Goal: Task Accomplishment & Management: Use online tool/utility

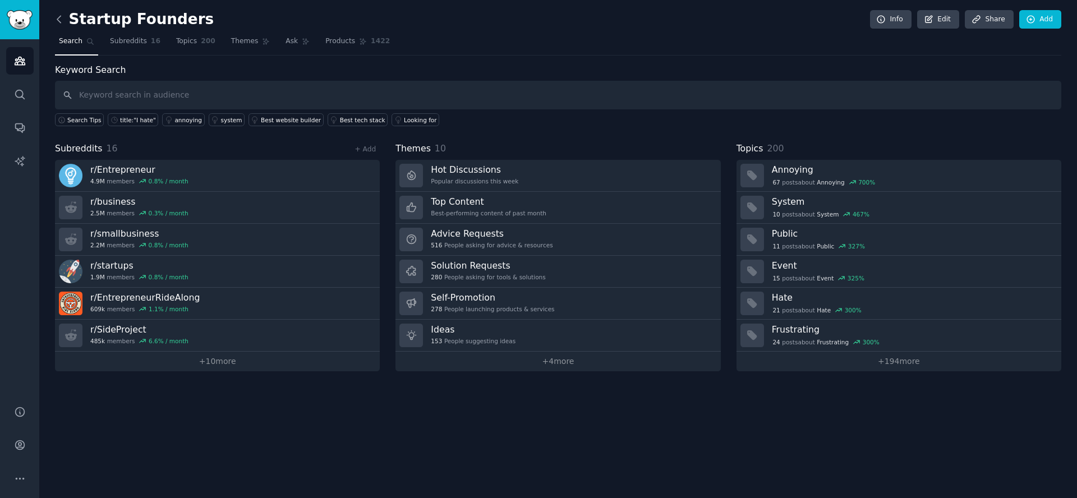
click at [64, 21] on icon at bounding box center [59, 19] width 12 height 12
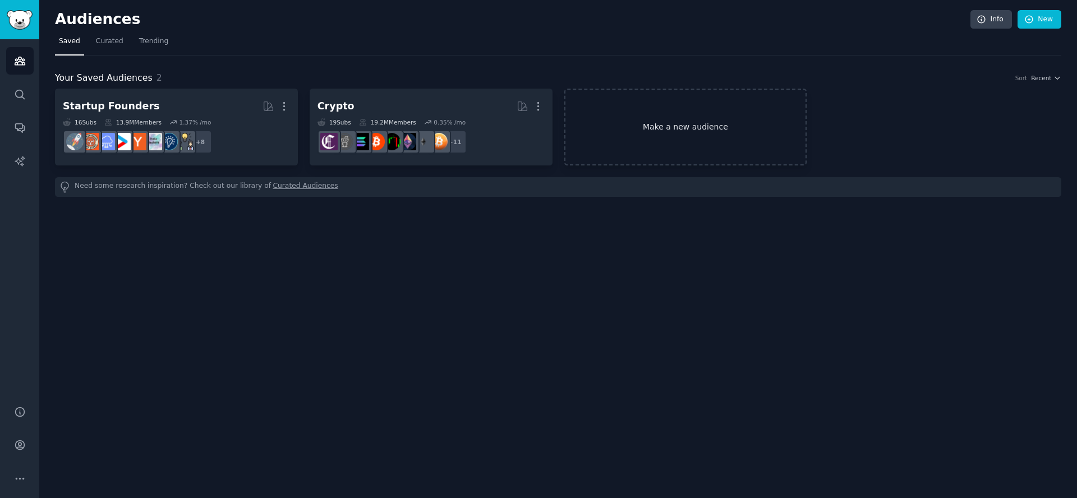
click at [664, 132] on link "Make a new audience" at bounding box center [685, 127] width 243 height 77
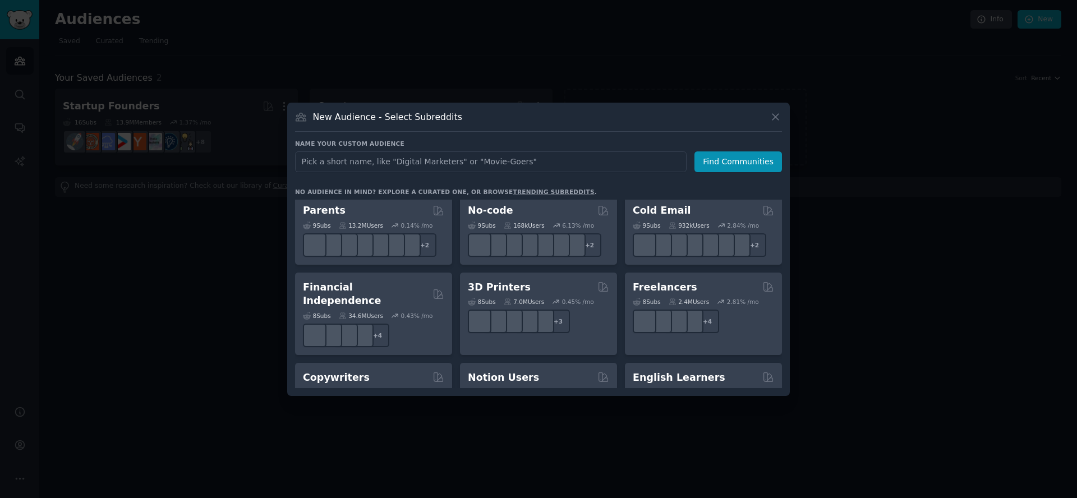
scroll to position [539, 0]
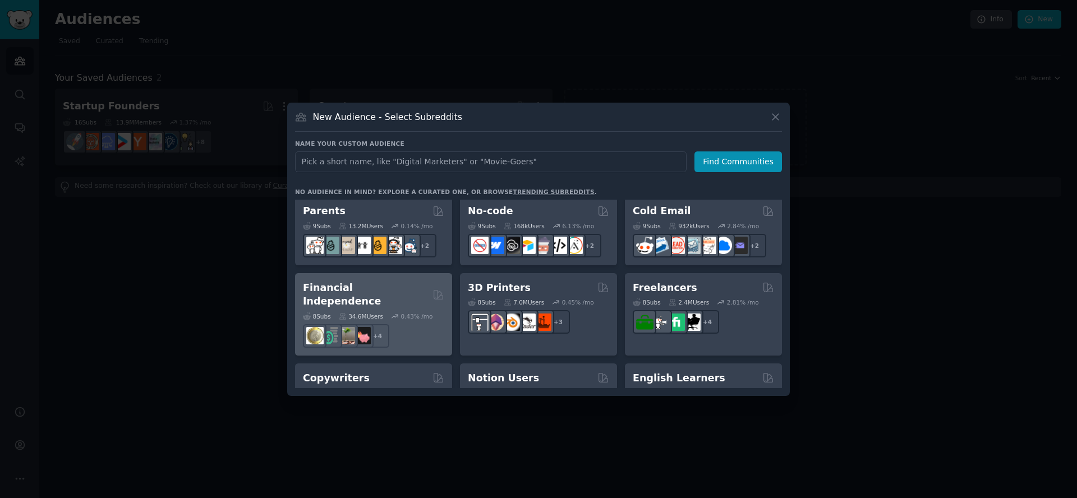
click at [393, 286] on h2 "Financial Independence" at bounding box center [366, 294] width 126 height 27
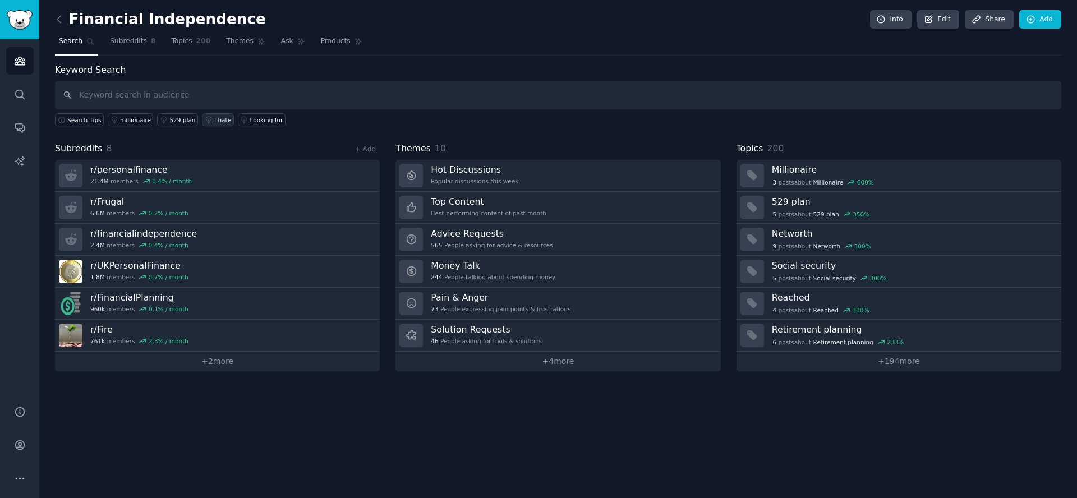
click at [214, 118] on div "I hate" at bounding box center [222, 120] width 17 height 8
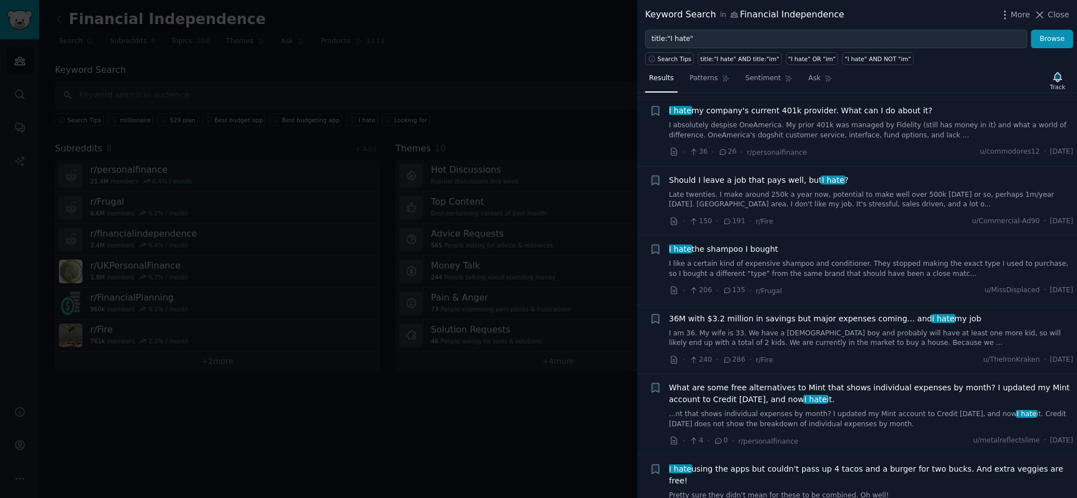
scroll to position [1481, 0]
